Goal: Check status: Check status

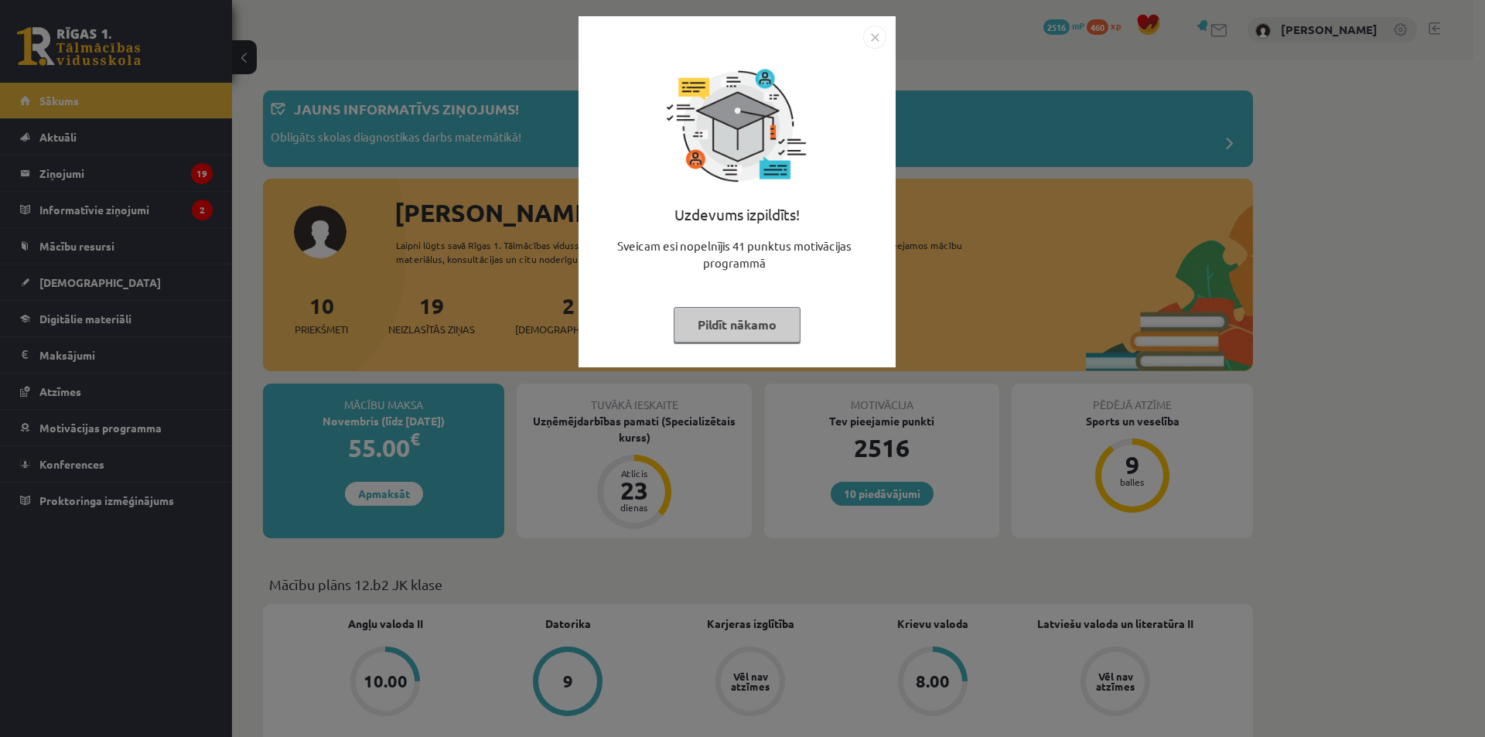
click at [721, 315] on button "Pildīt nākamo" at bounding box center [737, 325] width 127 height 36
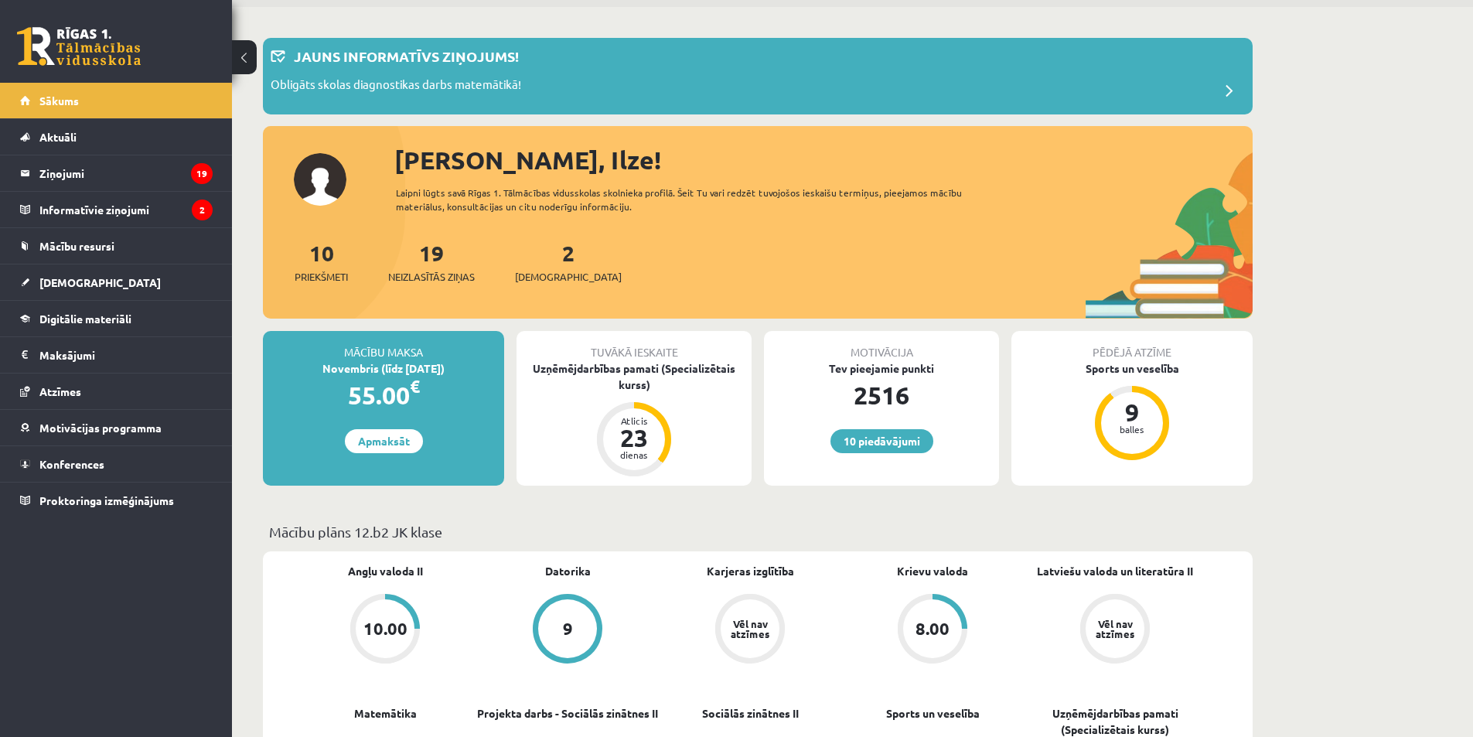
scroll to position [61, 0]
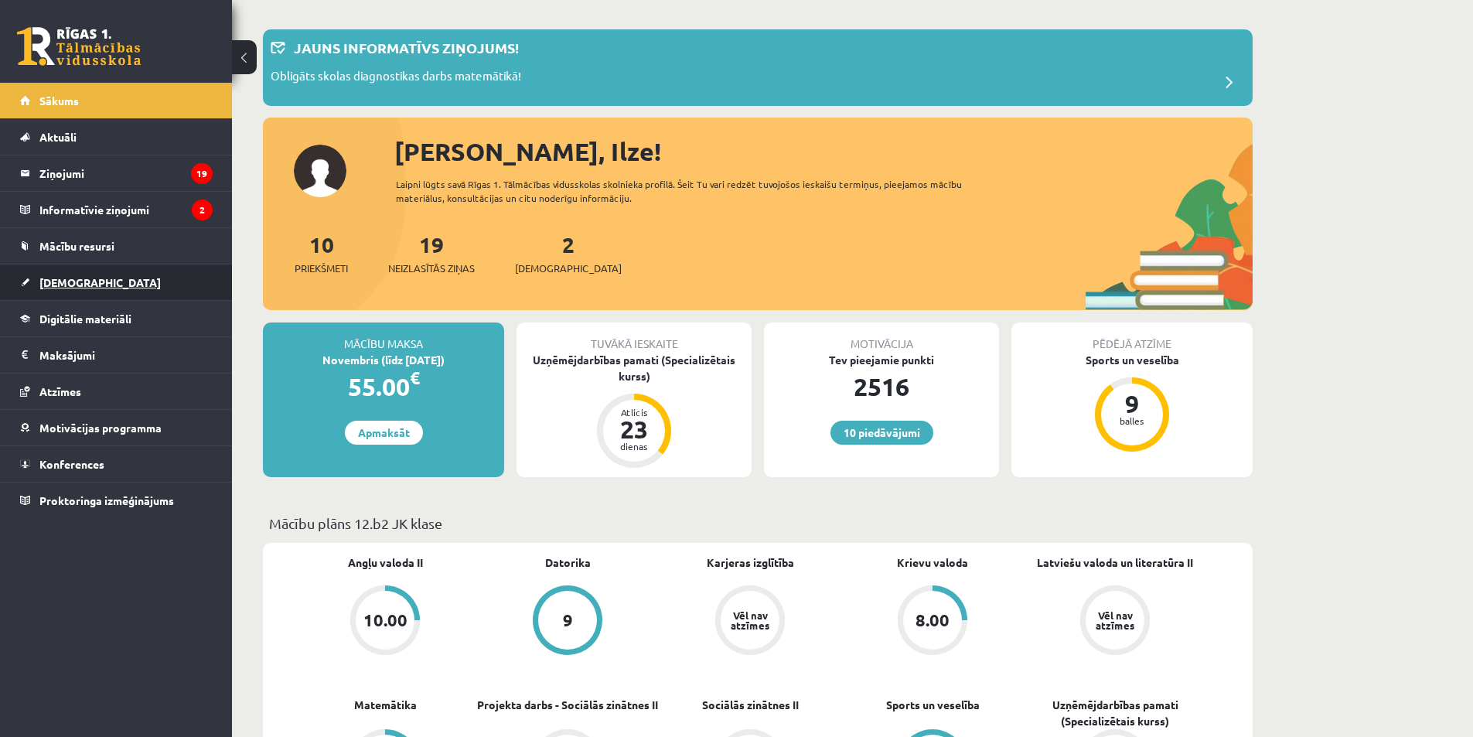
click at [80, 288] on link "[DEMOGRAPHIC_DATA]" at bounding box center [116, 282] width 193 height 36
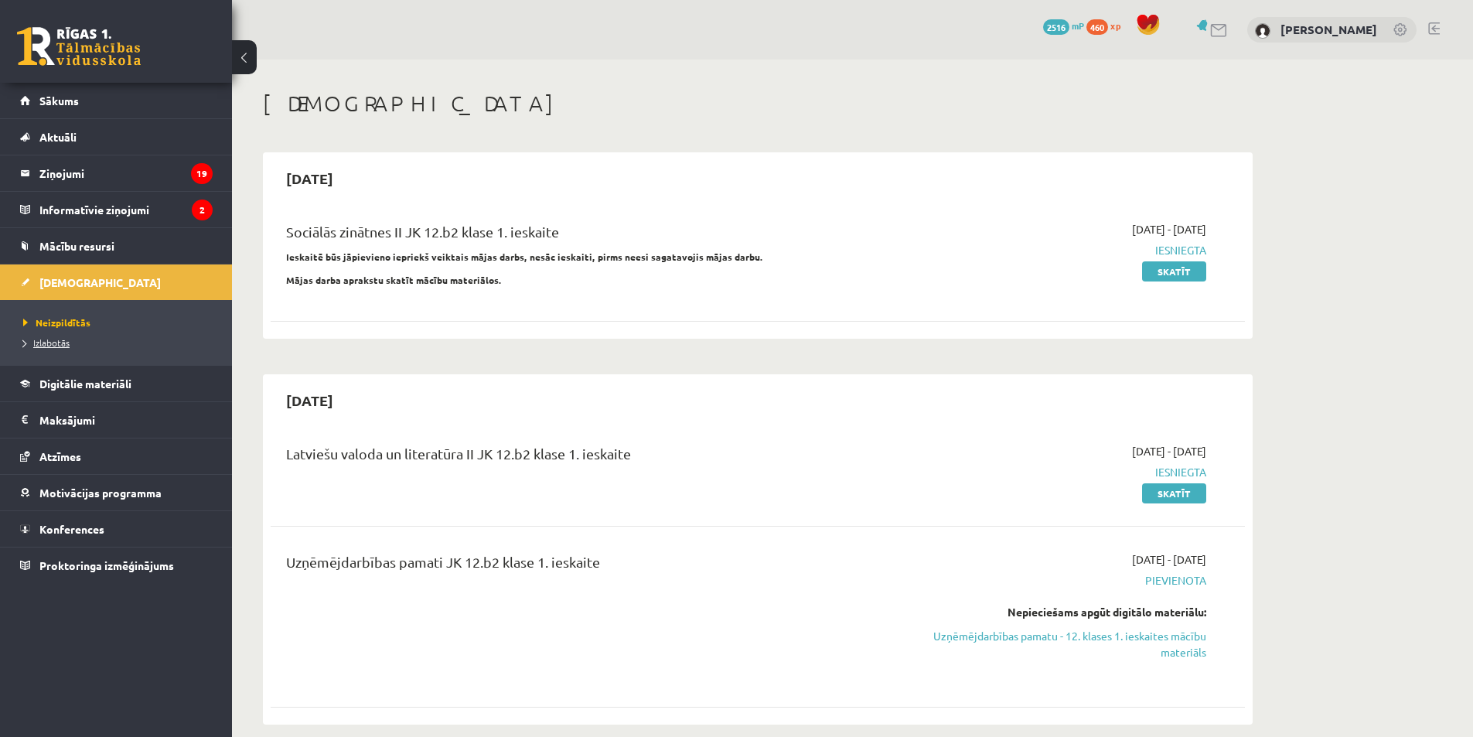
click at [63, 338] on span "Izlabotās" at bounding box center [46, 342] width 46 height 12
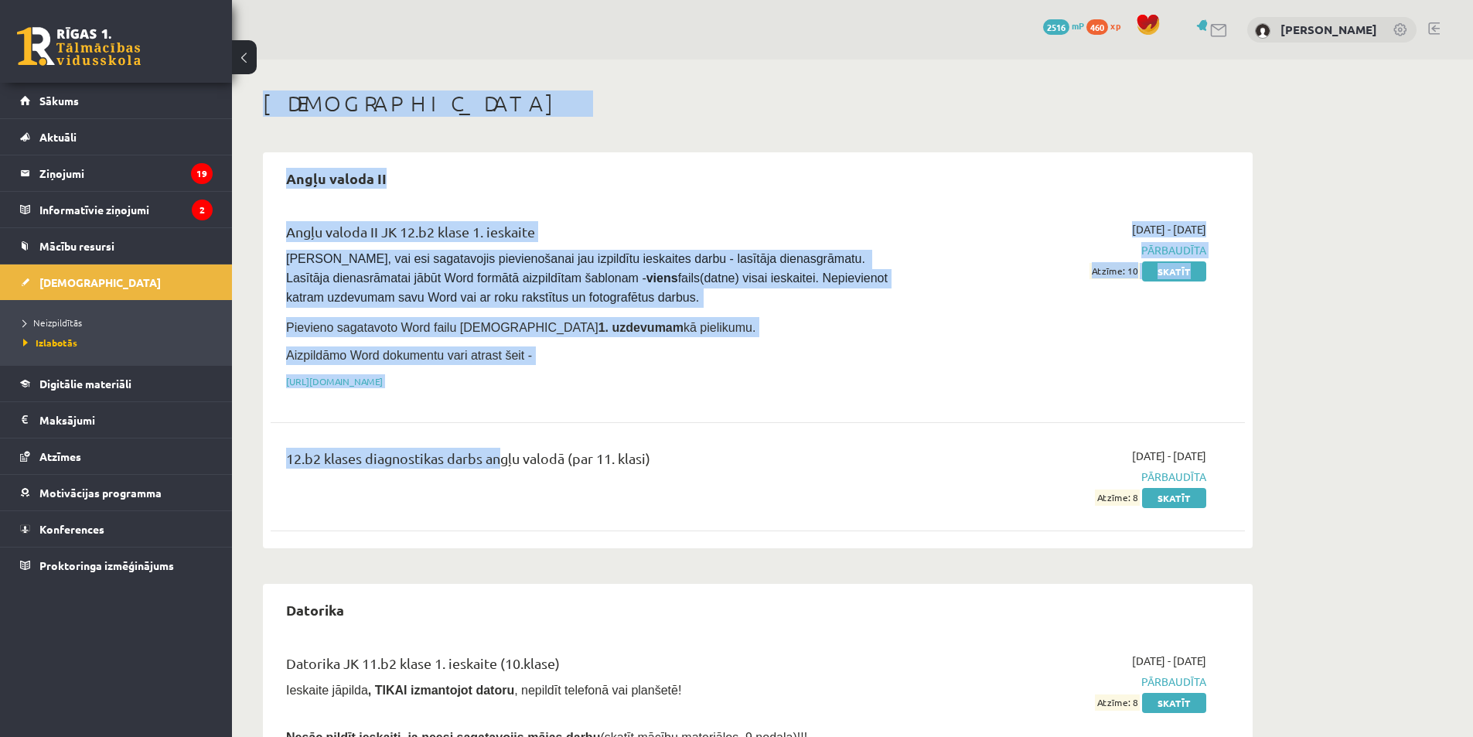
drag, startPoint x: 492, startPoint y: 222, endPoint x: 960, endPoint y: 767, distance: 718.9
click at [960, 736] on html "10 Dāvanas 2516 mP 460 xp [PERSON_NAME] Sākums Aktuāli Kā mācīties eSKOLĀ Konta…" at bounding box center [736, 368] width 1473 height 737
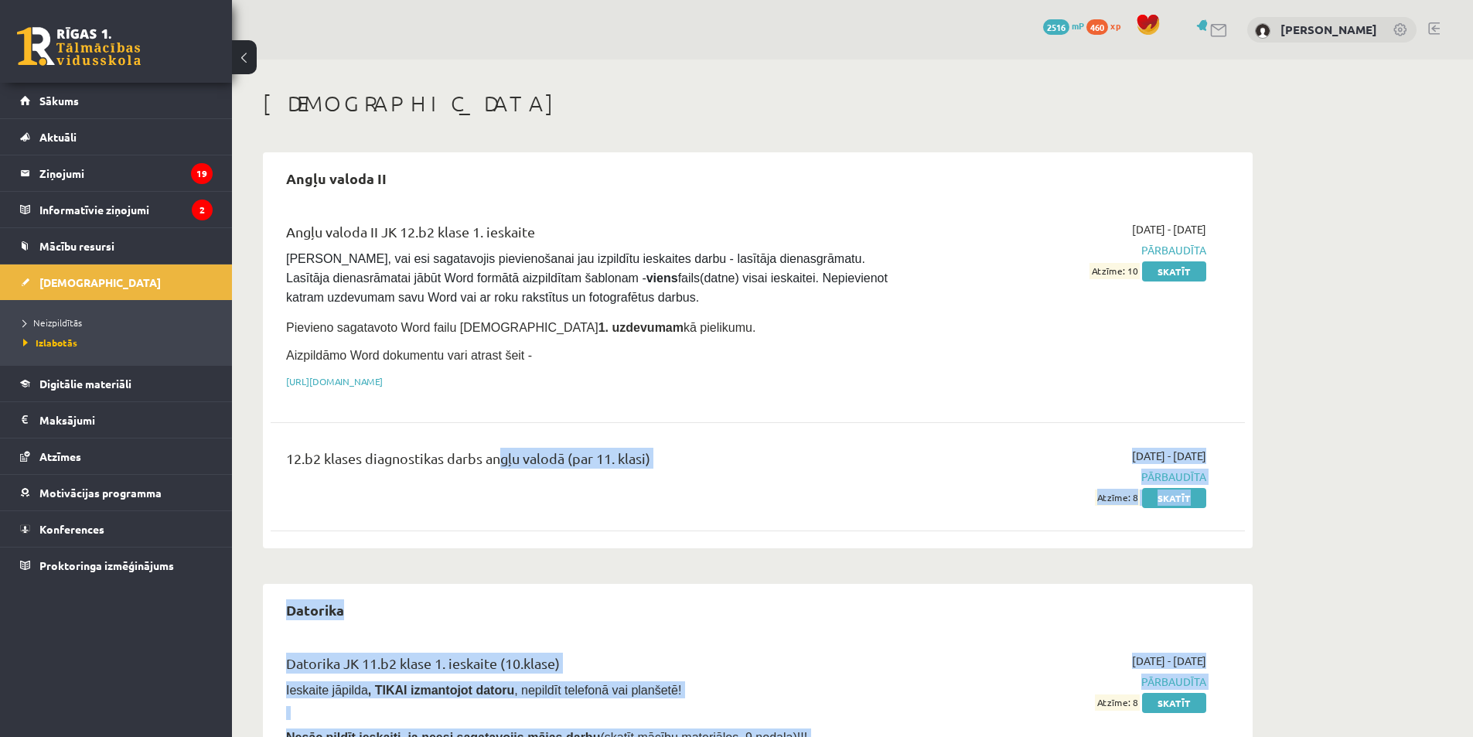
scroll to position [93, 0]
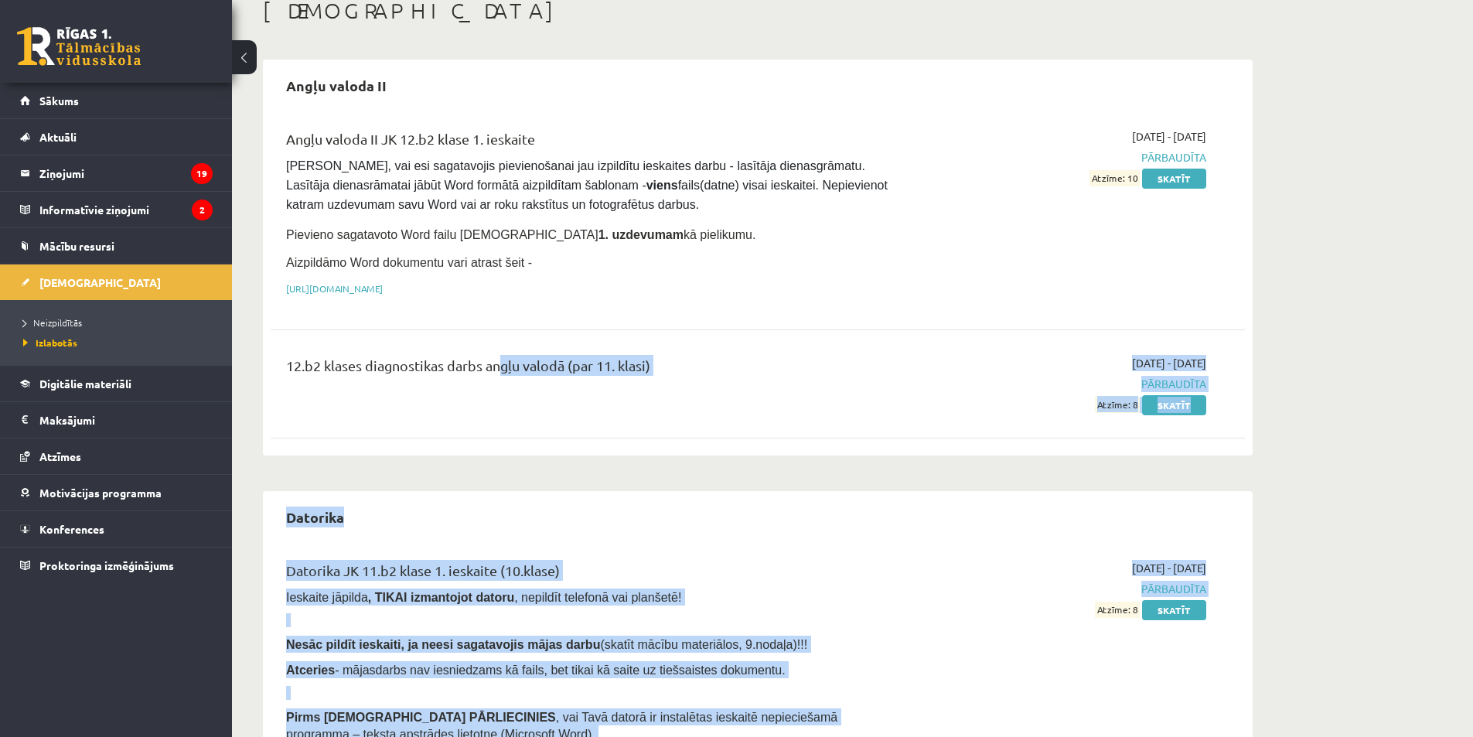
click at [971, 387] on span "Pārbaudīta" at bounding box center [1061, 384] width 292 height 16
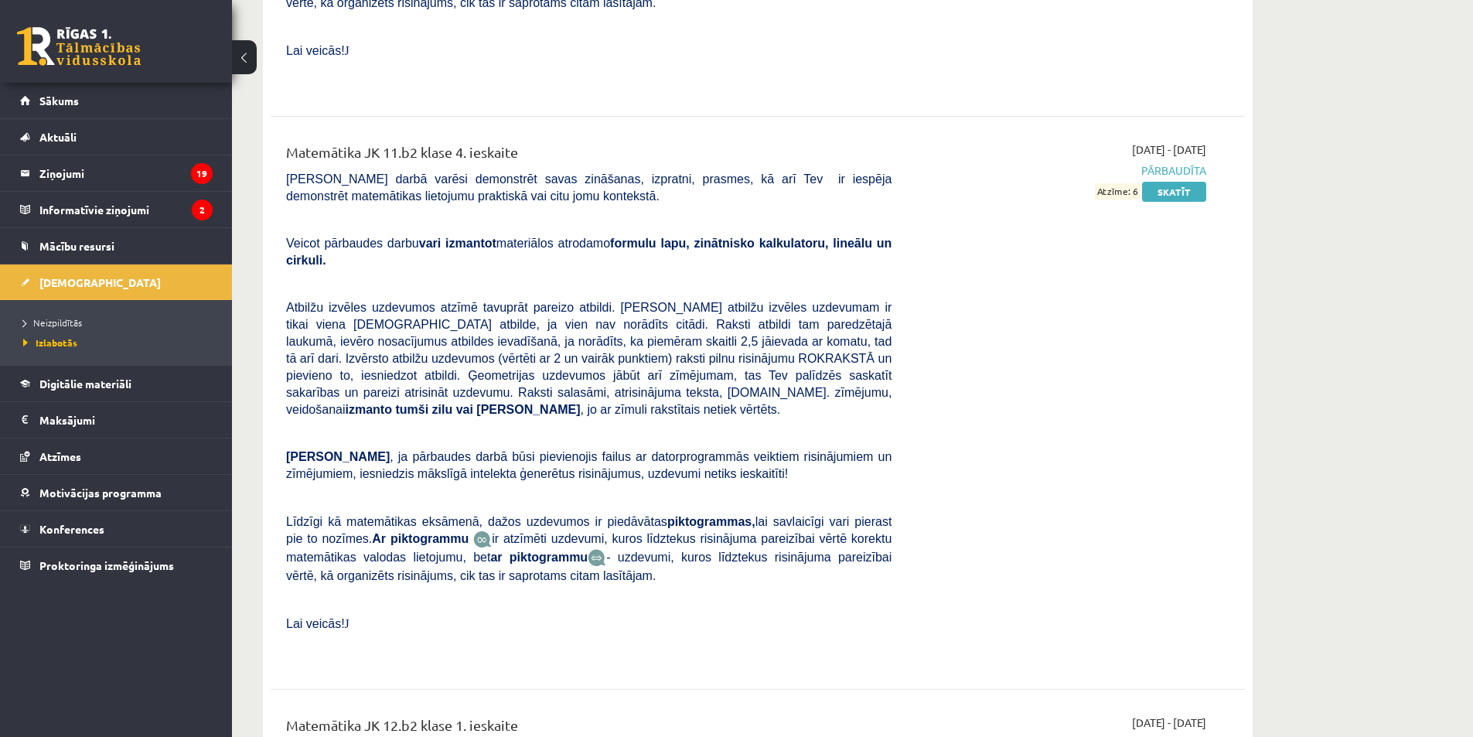
scroll to position [3573, 0]
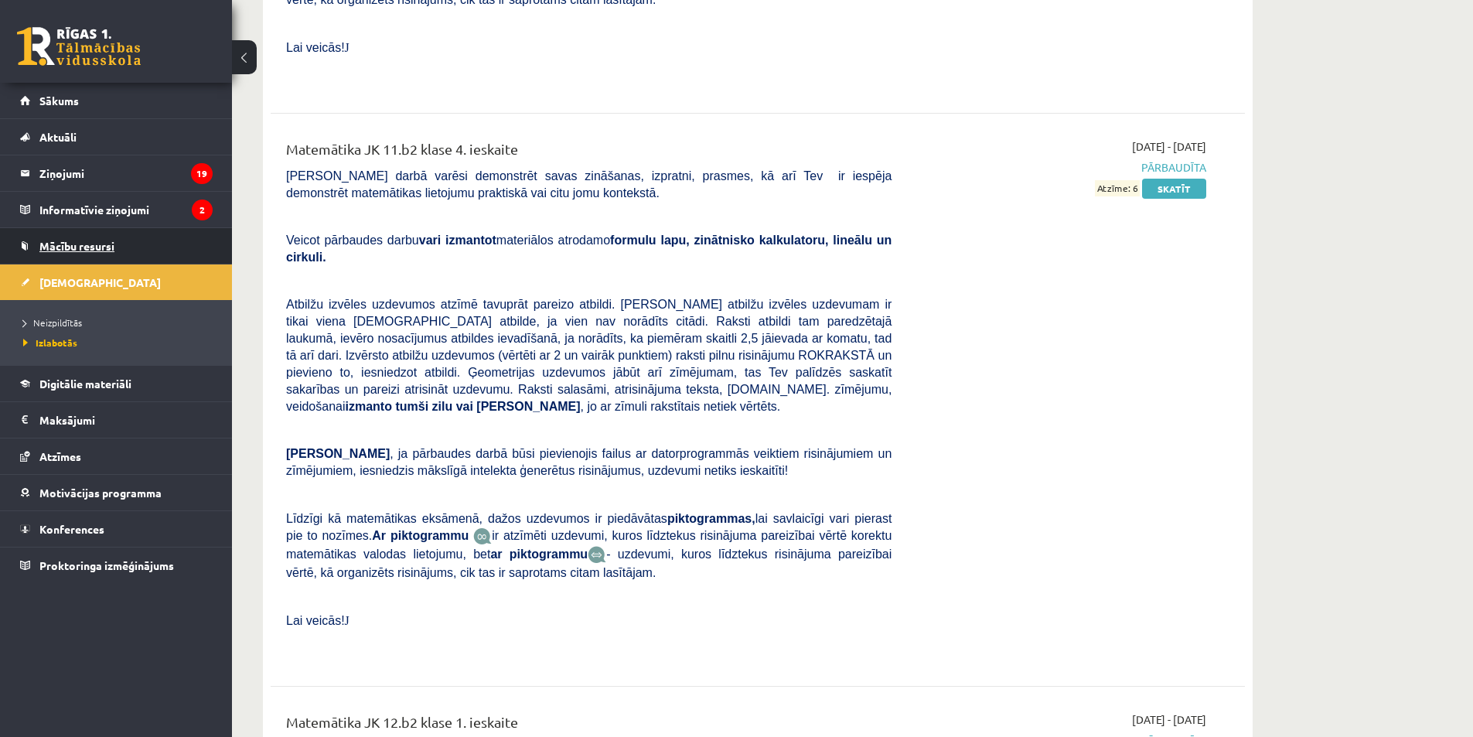
click at [97, 249] on span "Mācību resursi" at bounding box center [76, 246] width 75 height 14
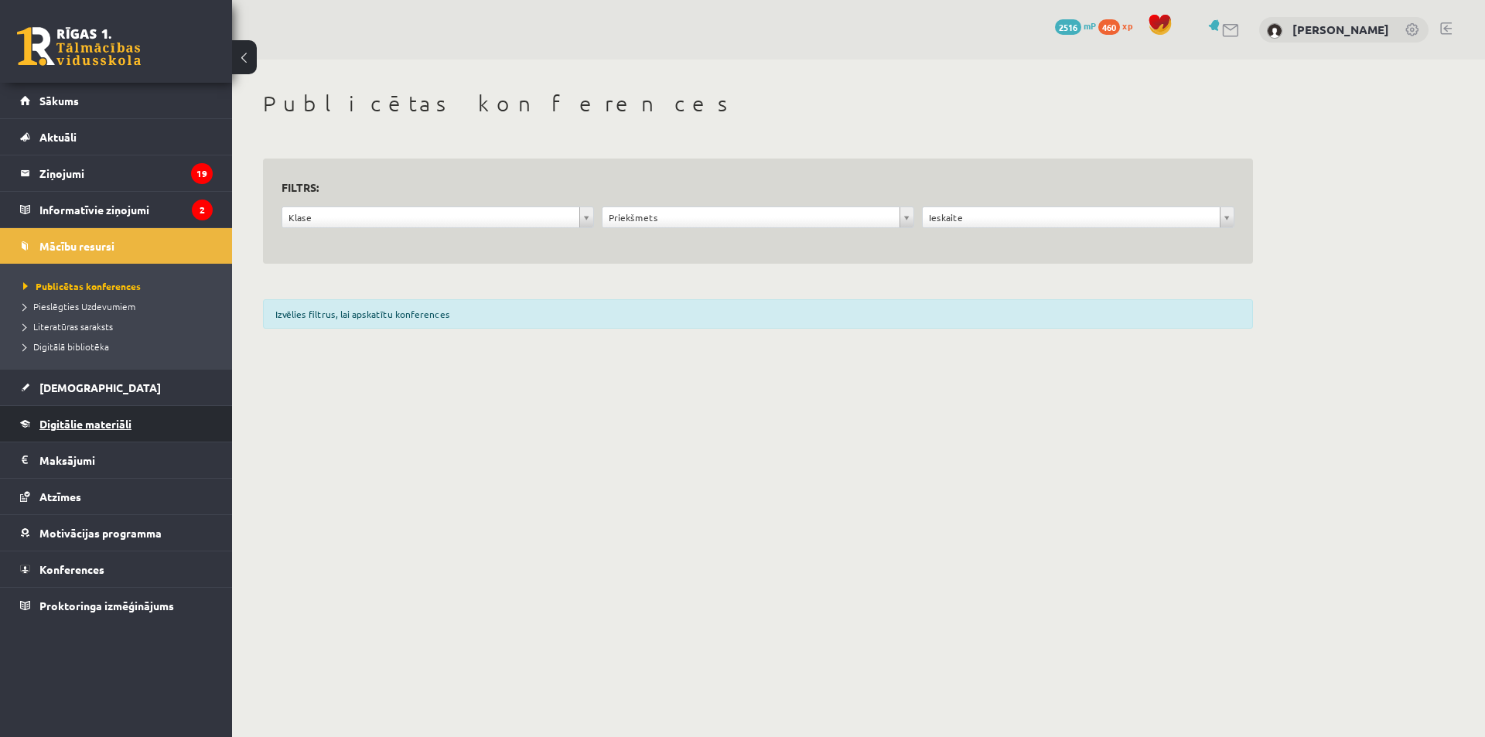
click at [94, 428] on span "Digitālie materiāli" at bounding box center [85, 424] width 92 height 14
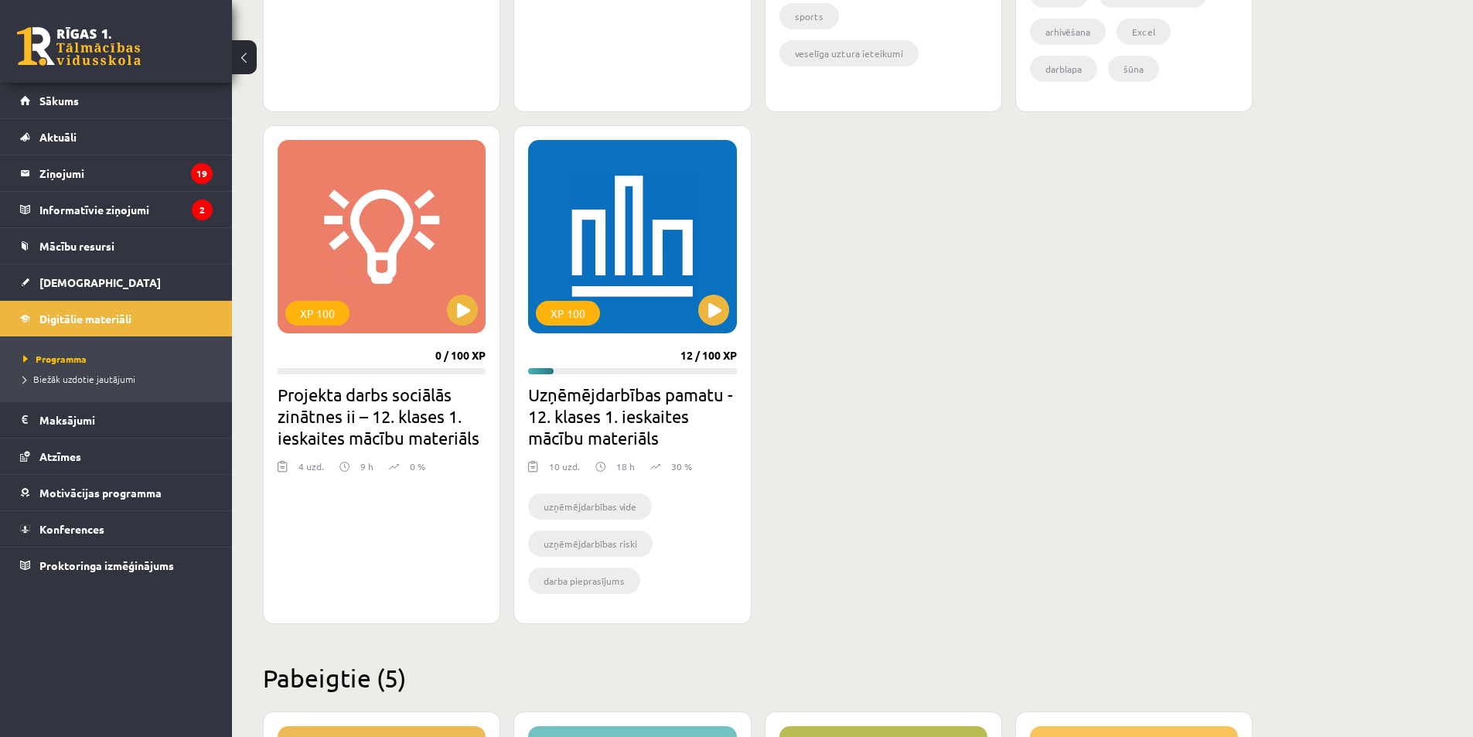
scroll to position [1293, 0]
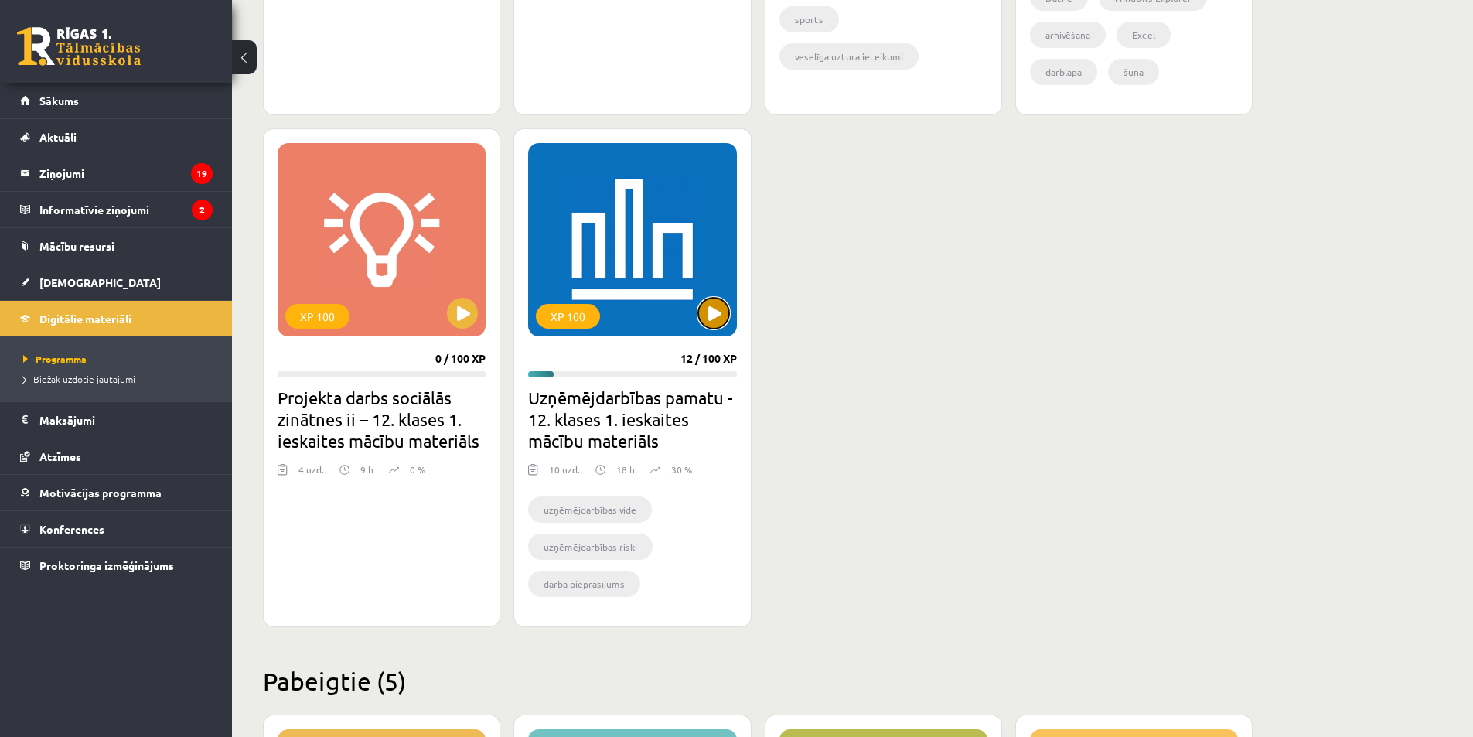
click at [721, 312] on button at bounding box center [713, 313] width 31 height 31
